Goal: Task Accomplishment & Management: Manage account settings

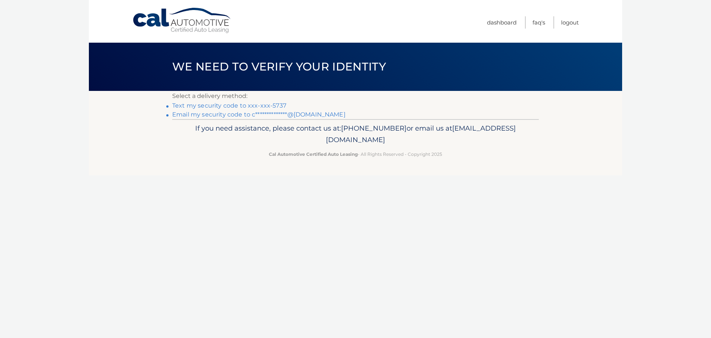
click at [228, 114] on link "**********" at bounding box center [258, 114] width 173 height 7
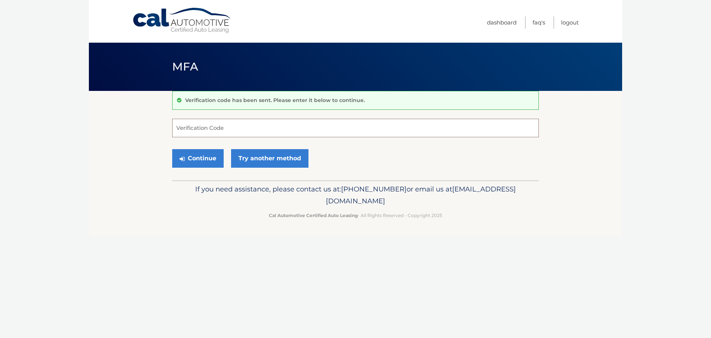
click at [318, 127] on input "Verification Code" at bounding box center [355, 128] width 367 height 19
type input "964137"
click at [172, 149] on button "Continue" at bounding box center [198, 158] width 52 height 19
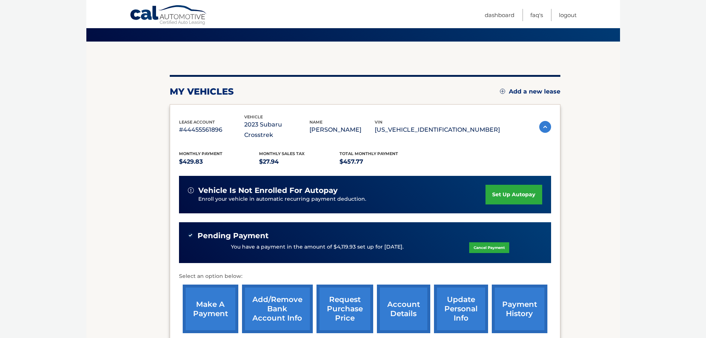
scroll to position [53, 0]
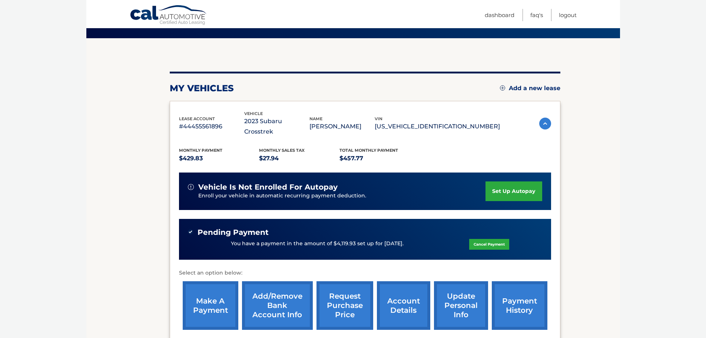
click at [228, 296] on link "make a payment" at bounding box center [211, 305] width 56 height 49
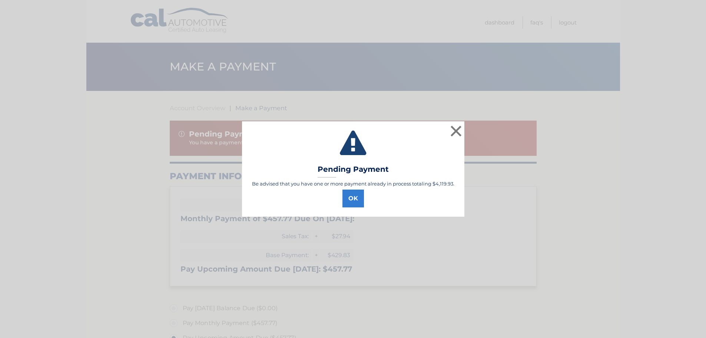
select select "OWIwOTE5MWItOTdhMS00YTIyLThhZTYtN2RkODAyM2M0ZWUx"
click at [458, 130] on button "×" at bounding box center [458, 130] width 15 height 15
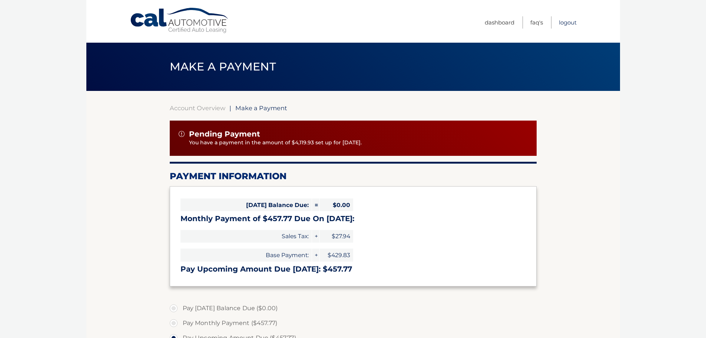
click at [569, 21] on link "Logout" at bounding box center [568, 22] width 18 height 12
